Goal: Information Seeking & Learning: Learn about a topic

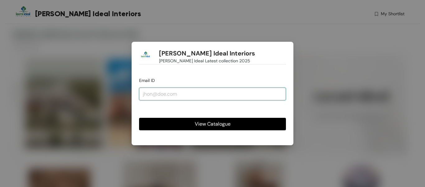
click at [157, 93] on input "email" at bounding box center [212, 93] width 147 height 12
type input "[EMAIL_ADDRESS][DOMAIN_NAME]"
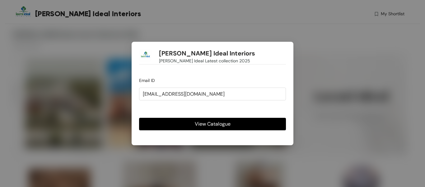
click at [213, 126] on span "View Catalogue" at bounding box center [213, 124] width 36 height 8
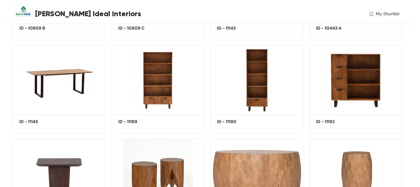
scroll to position [4802, 0]
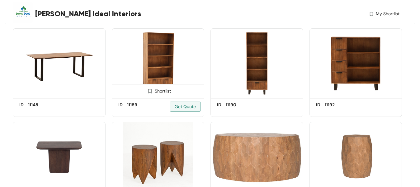
click at [156, 67] on img at bounding box center [158, 63] width 93 height 70
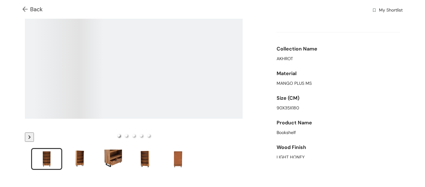
scroll to position [70, 0]
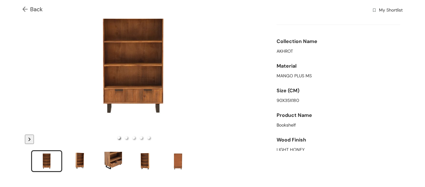
click at [27, 11] on img at bounding box center [26, 10] width 8 height 7
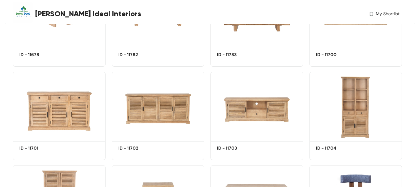
scroll to position [10278, 0]
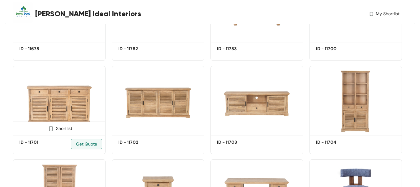
click at [48, 103] on img at bounding box center [59, 101] width 93 height 70
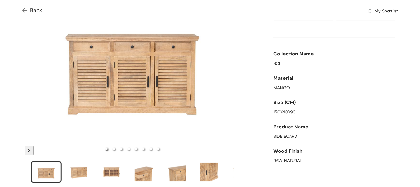
scroll to position [62, 0]
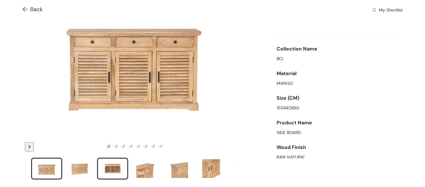
click at [114, 168] on div "slide item 3" at bounding box center [113, 168] width 28 height 19
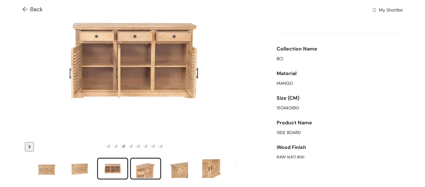
click at [143, 165] on div "slide item 4" at bounding box center [146, 168] width 28 height 19
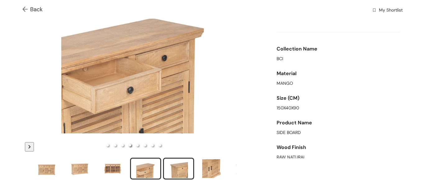
click at [168, 165] on div "slide item 5" at bounding box center [179, 168] width 28 height 19
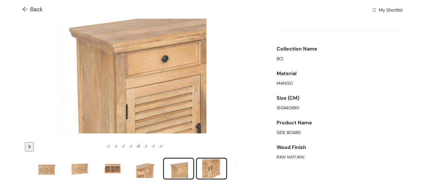
click at [214, 167] on div "slide item 6" at bounding box center [211, 168] width 28 height 19
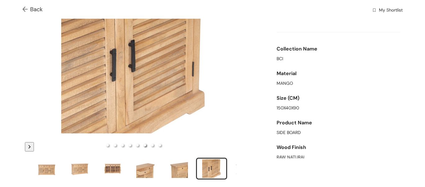
click at [25, 8] on img at bounding box center [26, 10] width 8 height 7
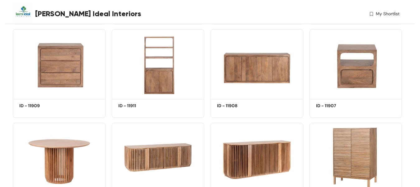
scroll to position [11180, 0]
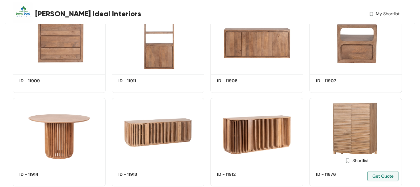
click at [365, 142] on img at bounding box center [355, 133] width 93 height 70
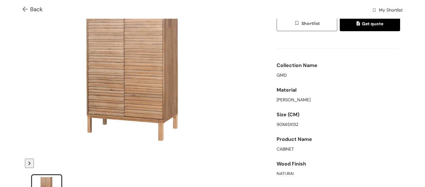
scroll to position [50, 0]
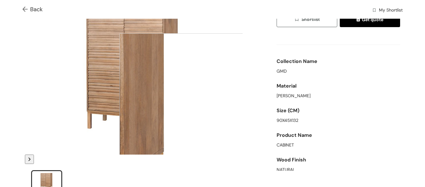
click at [130, 83] on div at bounding box center [181, 95] width 124 height 124
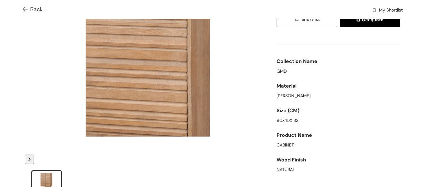
click at [148, 74] on div at bounding box center [148, 74] width 124 height 124
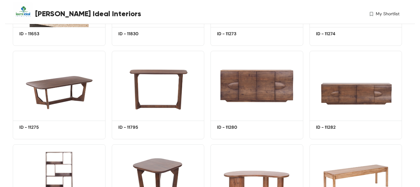
scroll to position [12444, 0]
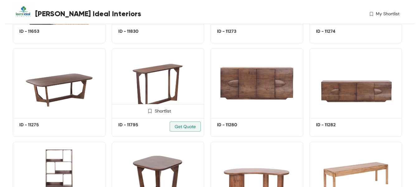
click at [174, 91] on img at bounding box center [158, 83] width 93 height 70
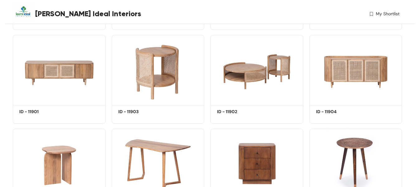
scroll to position [10670, 0]
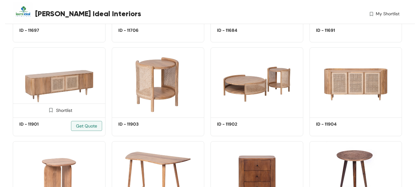
click at [57, 89] on img at bounding box center [59, 82] width 93 height 70
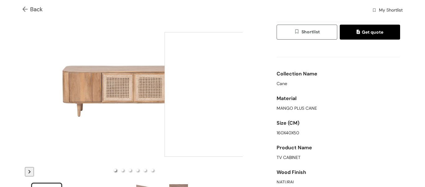
scroll to position [50, 0]
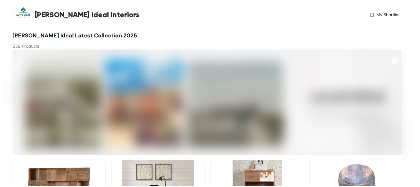
scroll to position [10568, 0]
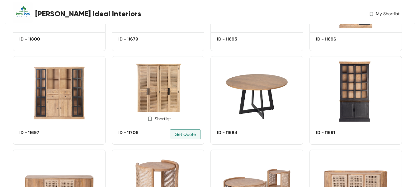
click at [158, 92] on img at bounding box center [158, 91] width 93 height 70
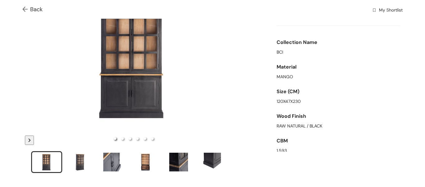
scroll to position [75, 0]
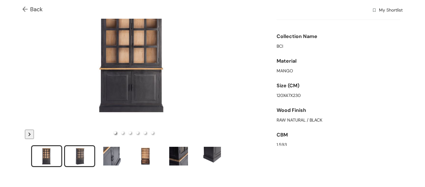
click at [78, 153] on div "slide item 2" at bounding box center [80, 155] width 28 height 19
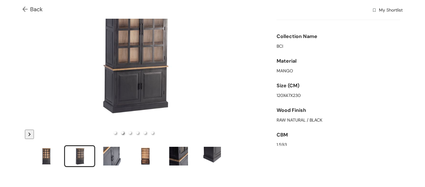
click at [78, 153] on div "slide item 2" at bounding box center [80, 155] width 28 height 19
click at [118, 153] on div "slide item 3" at bounding box center [113, 155] width 28 height 19
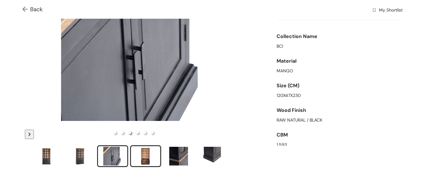
click at [147, 154] on div "slide item 4" at bounding box center [146, 155] width 28 height 19
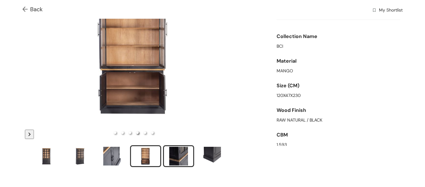
click at [173, 154] on div "slide item 5" at bounding box center [179, 155] width 28 height 19
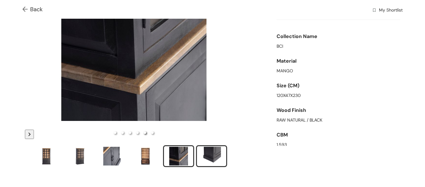
click at [209, 153] on div "slide item 6" at bounding box center [211, 155] width 28 height 19
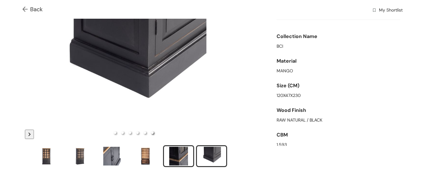
click at [175, 156] on div "slide item 5" at bounding box center [179, 155] width 28 height 19
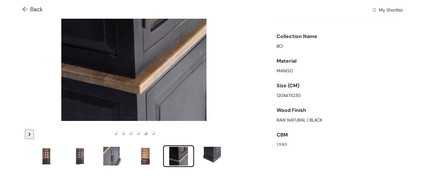
click at [27, 10] on img at bounding box center [26, 10] width 8 height 7
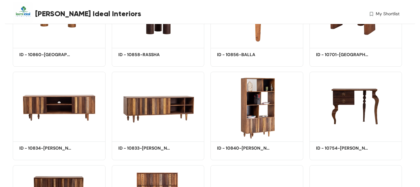
scroll to position [2802, 0]
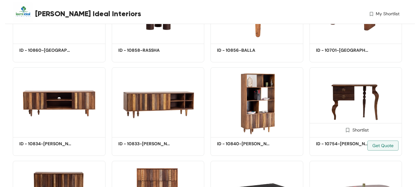
click at [352, 107] on img at bounding box center [355, 102] width 93 height 70
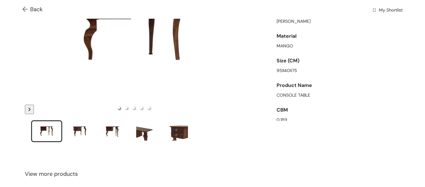
scroll to position [112, 0]
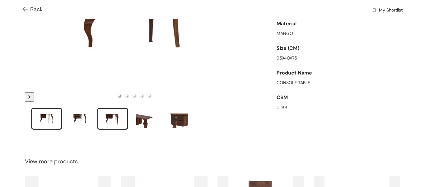
click at [110, 119] on div "slide item 3" at bounding box center [113, 118] width 28 height 19
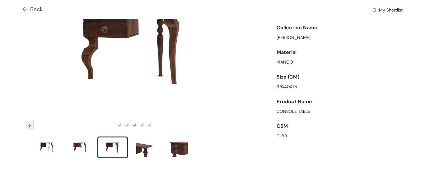
scroll to position [87, 0]
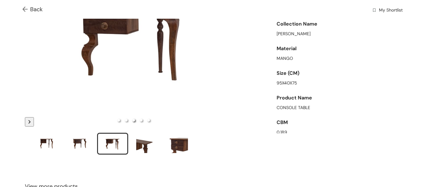
click at [115, 141] on div "slide item 3" at bounding box center [113, 143] width 28 height 19
click at [69, 143] on div "slide item 2" at bounding box center [80, 143] width 28 height 19
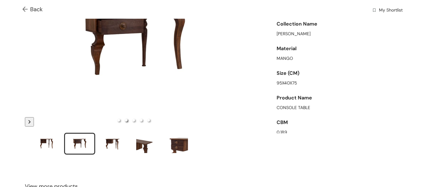
scroll to position [100, 0]
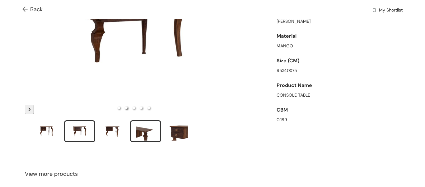
click at [140, 128] on div "slide item 4" at bounding box center [146, 131] width 28 height 19
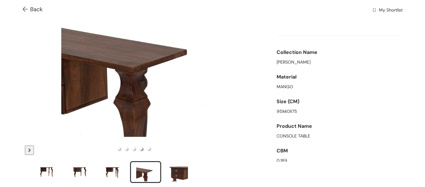
scroll to position [50, 0]
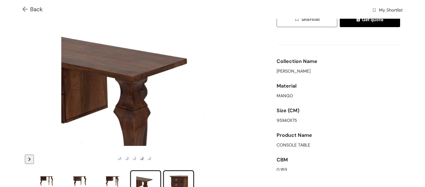
click at [177, 180] on div "slide item 5" at bounding box center [179, 180] width 28 height 19
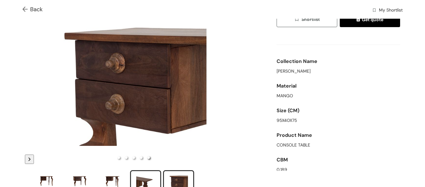
click at [144, 176] on div "slide item 4" at bounding box center [146, 180] width 28 height 19
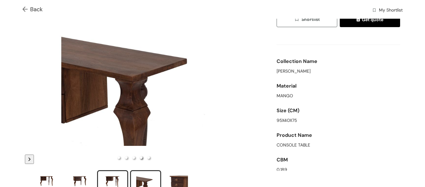
click at [112, 177] on div "slide item 3" at bounding box center [113, 180] width 28 height 19
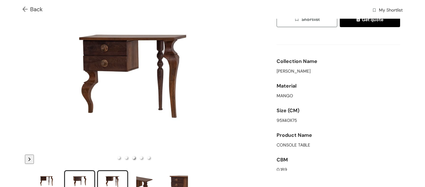
click at [72, 180] on div "slide item 2" at bounding box center [80, 180] width 28 height 19
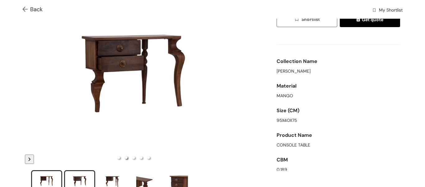
click at [50, 178] on div "slide item 1" at bounding box center [47, 180] width 28 height 19
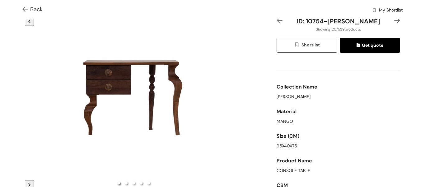
scroll to position [21, 0]
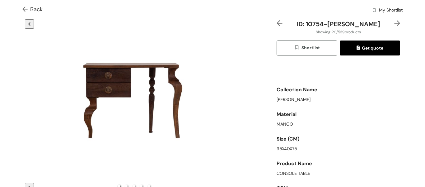
click at [413, 62] on div "ID: 10754-[PERSON_NAME] Showing 120 / 539 products Shortlist Get quote Collecti…" at bounding box center [212, 125] width 417 height 223
click at [364, 50] on span "Get quote" at bounding box center [369, 47] width 27 height 7
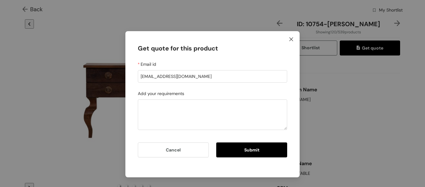
click at [289, 36] on span "Close" at bounding box center [291, 39] width 17 height 17
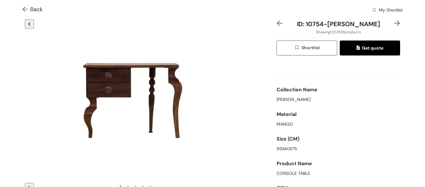
click at [24, 9] on img at bounding box center [26, 10] width 8 height 7
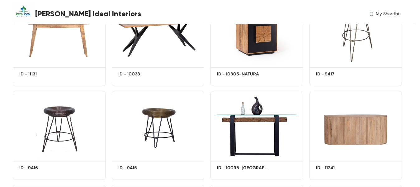
scroll to position [5317, 0]
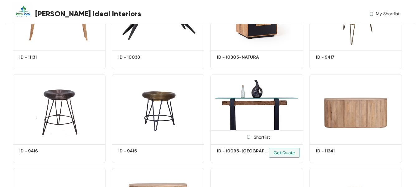
click at [257, 124] on img at bounding box center [256, 109] width 93 height 70
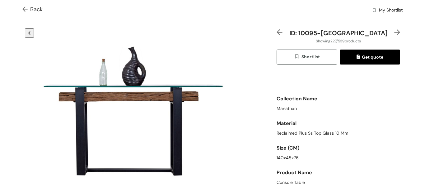
scroll to position [25, 0]
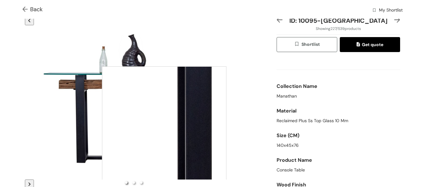
click at [138, 123] on div at bounding box center [164, 128] width 124 height 124
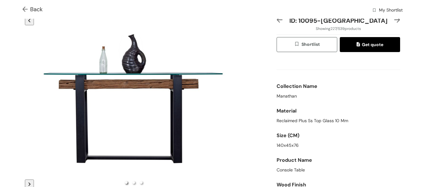
click at [25, 8] on img at bounding box center [26, 10] width 8 height 7
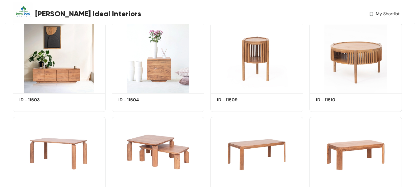
scroll to position [5745, 0]
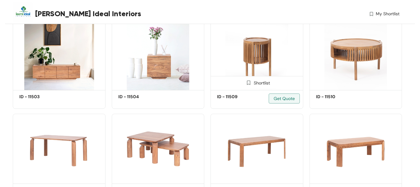
click at [258, 58] on img at bounding box center [256, 55] width 93 height 70
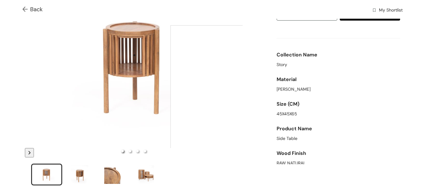
scroll to position [62, 0]
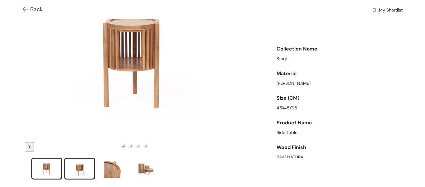
click at [83, 169] on div "slide item 2" at bounding box center [80, 168] width 28 height 19
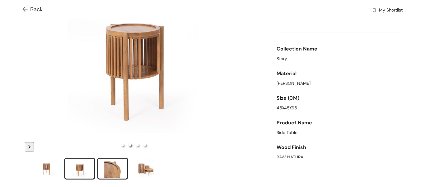
click at [116, 169] on div "slide item 3" at bounding box center [113, 168] width 28 height 19
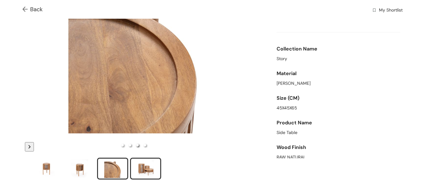
click at [139, 171] on div "slide item 4" at bounding box center [146, 168] width 28 height 19
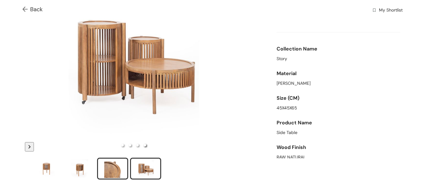
click at [113, 168] on div "slide item 3" at bounding box center [113, 168] width 28 height 19
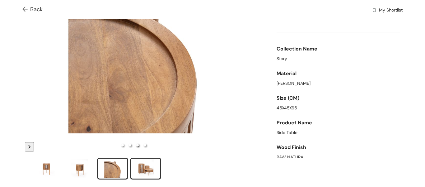
click at [144, 168] on div "slide item 4" at bounding box center [146, 168] width 28 height 19
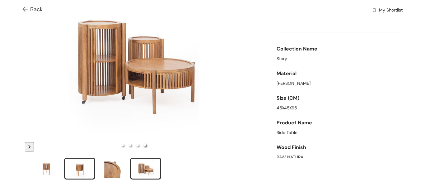
click at [86, 165] on div "slide item 2" at bounding box center [80, 168] width 28 height 19
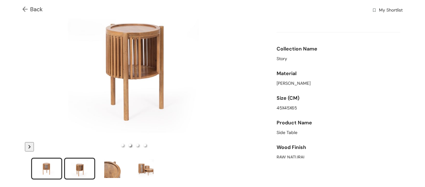
click at [47, 167] on div "slide item 1" at bounding box center [47, 168] width 28 height 19
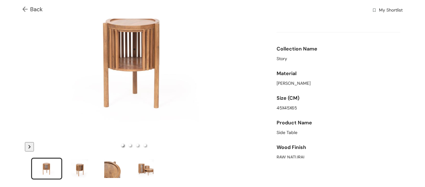
click at [24, 7] on img at bounding box center [26, 10] width 8 height 7
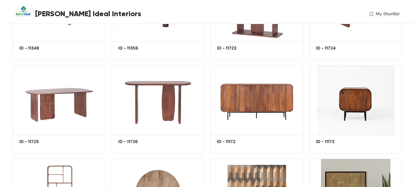
scroll to position [8983, 0]
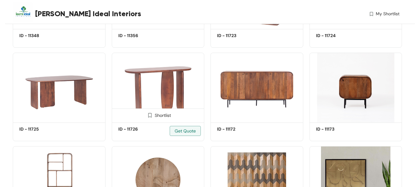
click at [157, 91] on img at bounding box center [158, 88] width 93 height 70
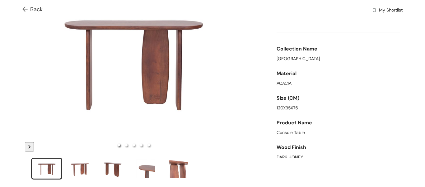
scroll to position [75, 0]
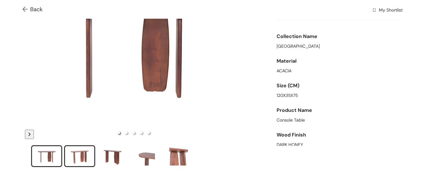
click at [79, 152] on div "slide item 2" at bounding box center [80, 155] width 28 height 19
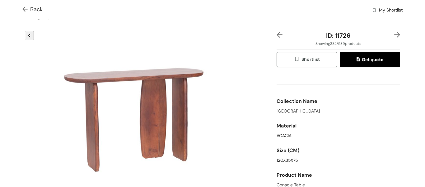
scroll to position [0, 0]
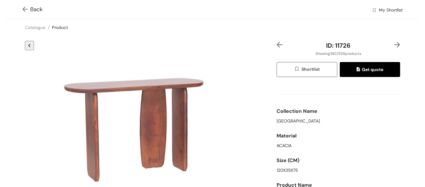
click at [26, 8] on img at bounding box center [26, 10] width 8 height 7
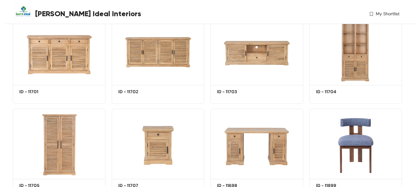
scroll to position [10333, 0]
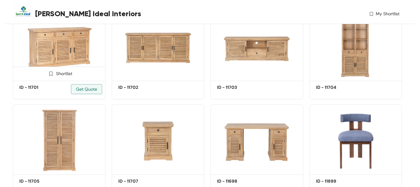
click at [59, 58] on img at bounding box center [59, 46] width 93 height 70
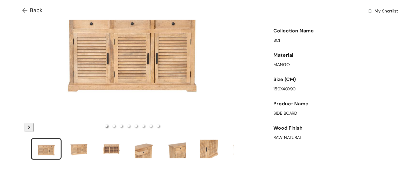
scroll to position [87, 0]
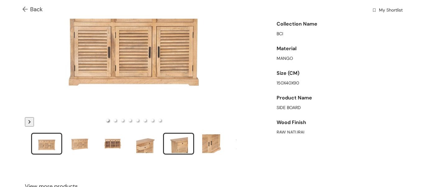
click at [183, 138] on div "slide item 5" at bounding box center [179, 143] width 28 height 19
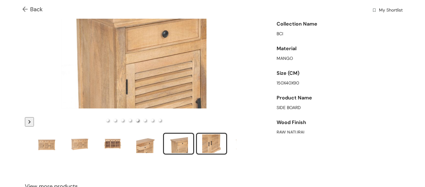
click at [212, 142] on div "slide item 6" at bounding box center [211, 143] width 28 height 19
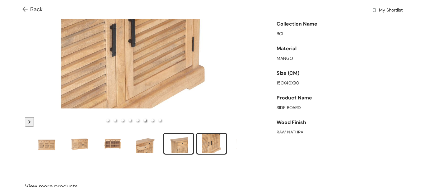
click at [187, 146] on div "slide item 5" at bounding box center [179, 143] width 28 height 19
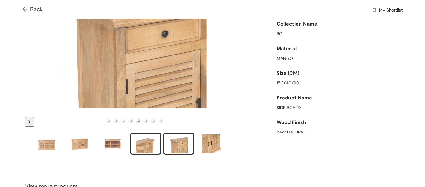
click at [151, 148] on div "slide item 4" at bounding box center [146, 143] width 28 height 19
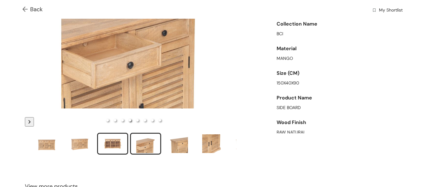
click at [111, 145] on div "slide item 3" at bounding box center [113, 143] width 28 height 19
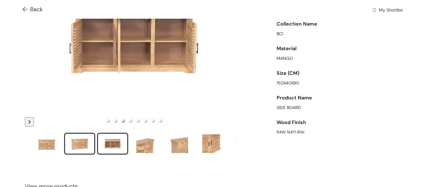
click at [89, 143] on div "slide item 2" at bounding box center [80, 143] width 28 height 19
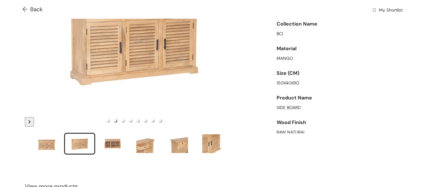
click at [25, 10] on img at bounding box center [26, 10] width 8 height 7
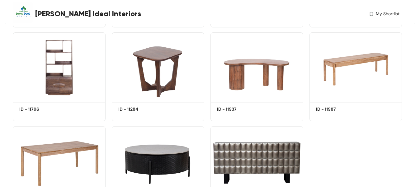
scroll to position [12556, 0]
